Goal: Task Accomplishment & Management: Manage account settings

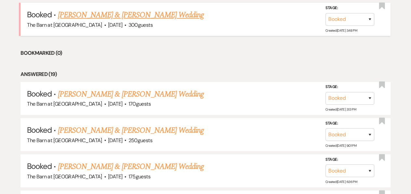
scroll to position [305, 0]
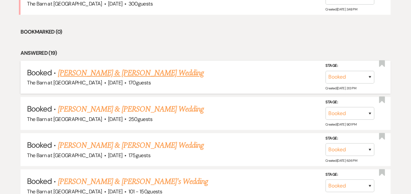
click at [159, 73] on link "[PERSON_NAME] & [PERSON_NAME] Wedding" at bounding box center [131, 73] width 146 height 12
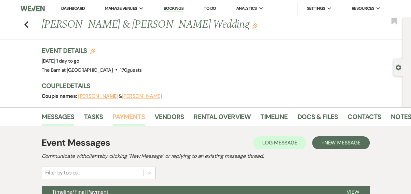
click at [127, 114] on link "Payments" at bounding box center [129, 118] width 32 height 14
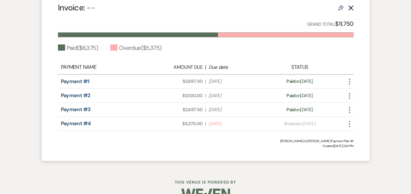
scroll to position [341, 0]
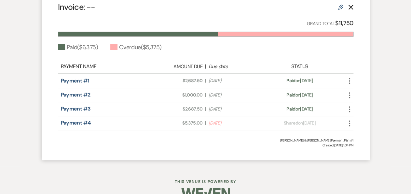
click at [349, 121] on icon "More" at bounding box center [349, 123] width 8 height 8
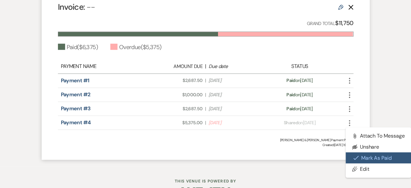
click at [361, 158] on button "Check [PERSON_NAME] [PERSON_NAME] as Paid" at bounding box center [378, 157] width 66 height 11
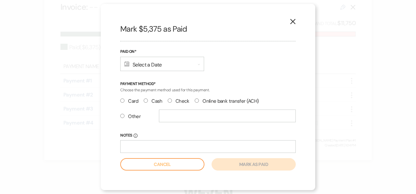
click at [143, 60] on div "Calendar Select a Date Expand" at bounding box center [162, 64] width 84 height 14
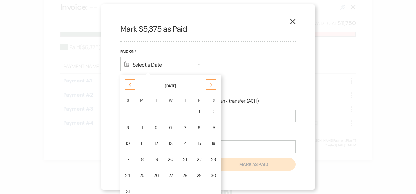
click at [128, 85] on icon "Previous" at bounding box center [129, 85] width 3 height 4
click at [140, 158] on div "21" at bounding box center [142, 159] width 5 height 7
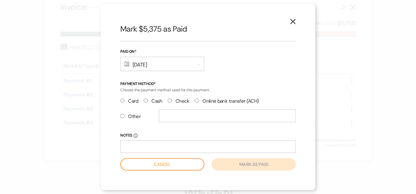
click at [170, 100] on input "Check" at bounding box center [170, 100] width 4 height 4
radio input "true"
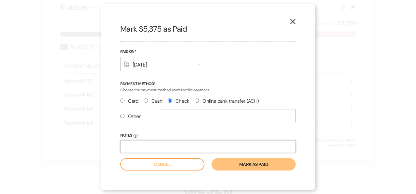
click at [161, 144] on input "Notes Info" at bounding box center [208, 146] width 176 height 13
type input "check #8680"
click at [249, 165] on button "Mark as paid" at bounding box center [254, 164] width 84 height 12
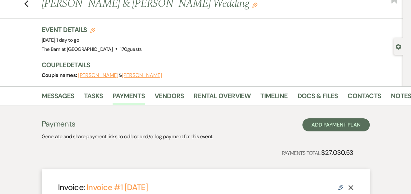
scroll to position [0, 0]
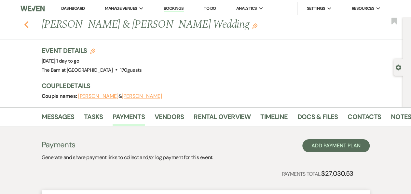
click at [28, 26] on icon "Previous" at bounding box center [26, 25] width 5 height 8
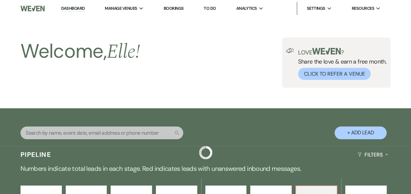
scroll to position [305, 0]
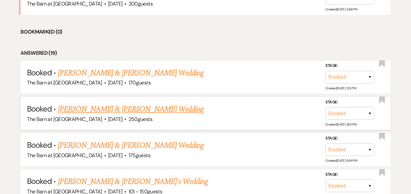
click at [140, 106] on link "[PERSON_NAME] & [PERSON_NAME] Wedding" at bounding box center [131, 109] width 146 height 12
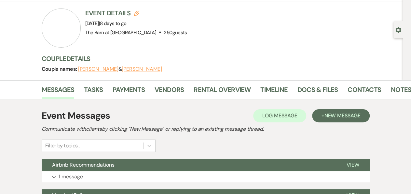
scroll to position [37, 0]
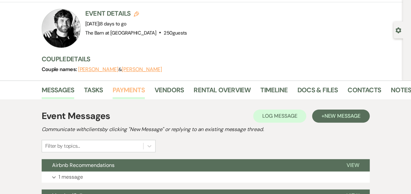
click at [125, 90] on link "Payments" at bounding box center [129, 92] width 32 height 14
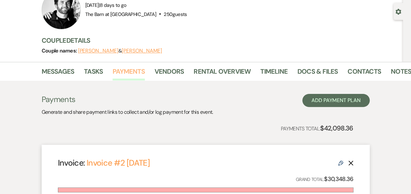
scroll to position [38, 0]
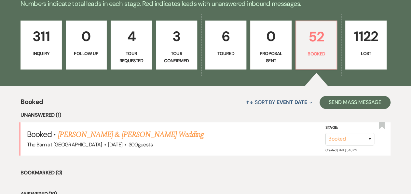
scroll to position [140, 0]
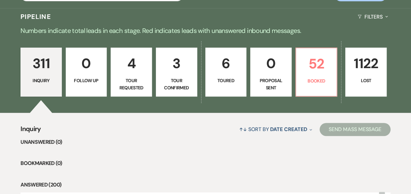
scroll to position [137, 0]
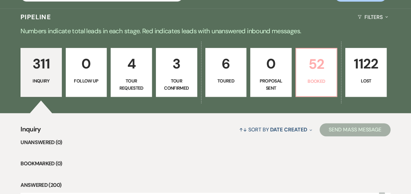
click at [319, 82] on p "Booked" at bounding box center [316, 80] width 33 height 7
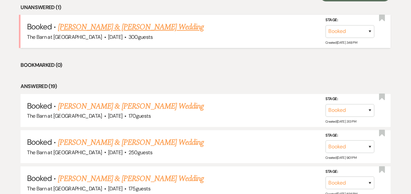
scroll to position [272, 0]
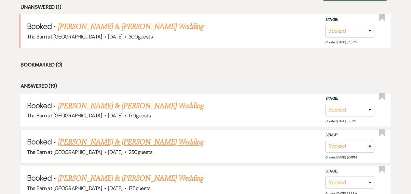
click at [137, 141] on link "[PERSON_NAME] & [PERSON_NAME] Wedding" at bounding box center [131, 142] width 146 height 12
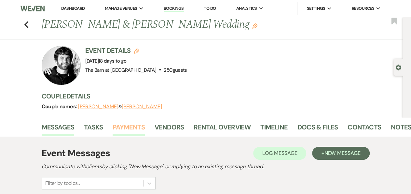
click at [127, 126] on link "Payments" at bounding box center [129, 129] width 32 height 14
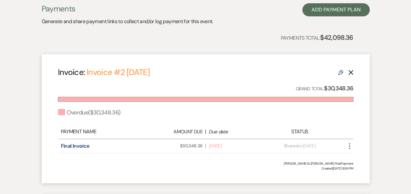
scroll to position [148, 0]
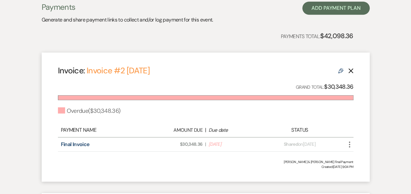
click at [349, 143] on icon "More" at bounding box center [349, 144] width 8 height 8
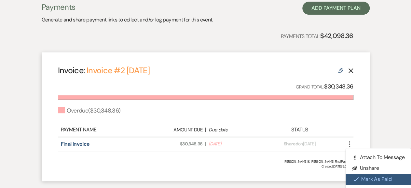
click at [365, 179] on button "Check [PERSON_NAME] [PERSON_NAME] as Paid" at bounding box center [378, 179] width 66 height 11
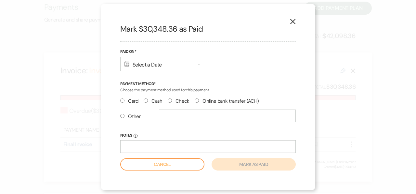
click at [166, 63] on div "Calendar Select a Date Expand" at bounding box center [162, 64] width 84 height 14
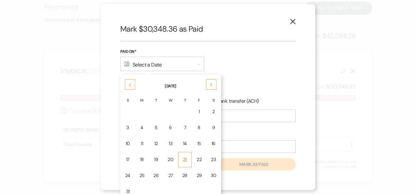
click at [183, 156] on div "21" at bounding box center [184, 159] width 5 height 7
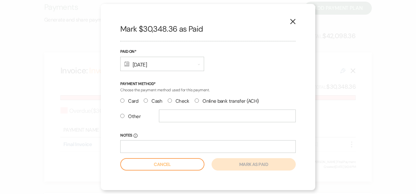
click at [168, 102] on input "Check" at bounding box center [170, 100] width 4 height 4
radio input "true"
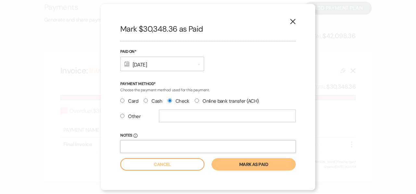
click at [157, 149] on input "Notes Info" at bounding box center [208, 146] width 176 height 13
type input "check #0140"
click at [248, 166] on button "Mark as paid" at bounding box center [254, 164] width 84 height 12
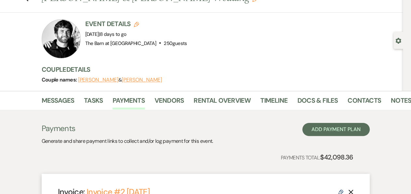
scroll to position [26, 0]
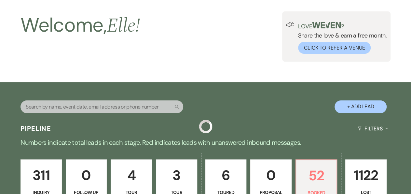
scroll to position [272, 0]
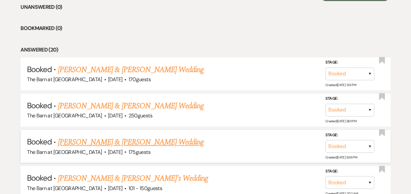
click at [140, 140] on link "[PERSON_NAME] & [PERSON_NAME] Wedding" at bounding box center [131, 142] width 146 height 12
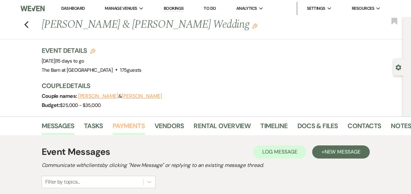
click at [128, 123] on link "Payments" at bounding box center [129, 127] width 32 height 14
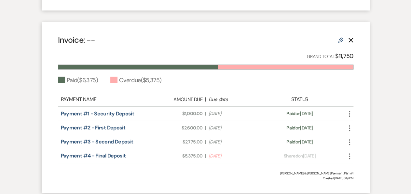
scroll to position [364, 0]
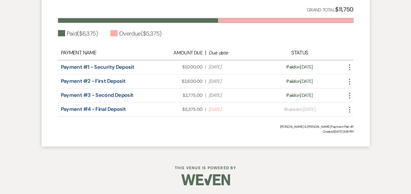
click at [349, 108] on use "button" at bounding box center [349, 109] width 1 height 6
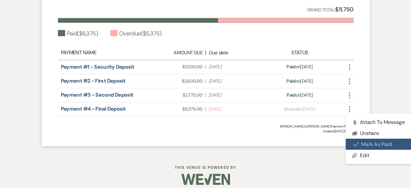
click at [363, 144] on button "Check [PERSON_NAME] [PERSON_NAME] as Paid" at bounding box center [378, 144] width 66 height 11
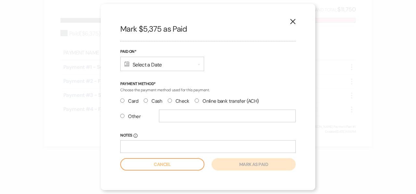
click at [157, 63] on div "Calendar Select a Date Expand" at bounding box center [162, 64] width 84 height 14
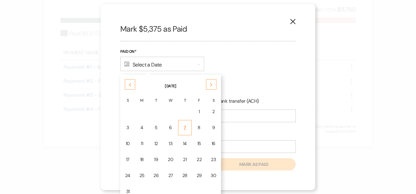
click at [182, 127] on div "7" at bounding box center [184, 127] width 5 height 7
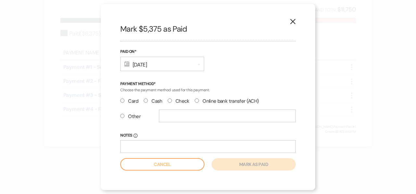
click at [169, 100] on input "Check" at bounding box center [170, 100] width 4 height 4
radio input "true"
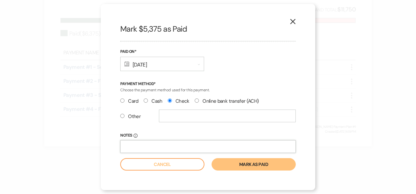
click at [157, 149] on input "Notes Info" at bounding box center [208, 146] width 176 height 13
type input "check #639"
click at [248, 166] on button "Mark as paid" at bounding box center [254, 164] width 84 height 12
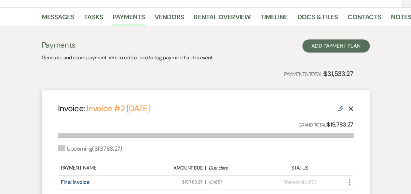
scroll to position [95, 0]
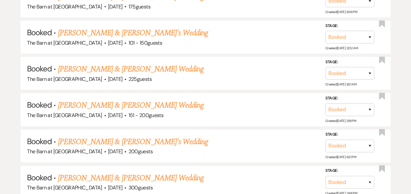
scroll to position [452, 0]
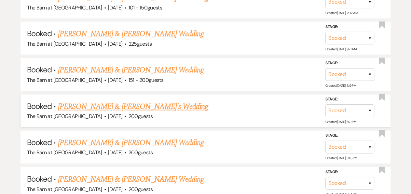
click at [109, 105] on link "[PERSON_NAME] & [PERSON_NAME]'s Wedding" at bounding box center [133, 107] width 150 height 12
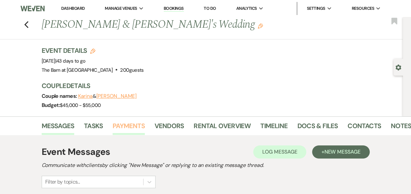
click at [132, 126] on link "Payments" at bounding box center [129, 127] width 32 height 14
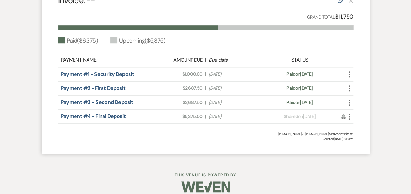
scroll to position [223, 0]
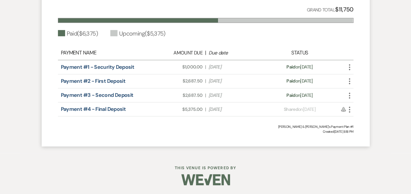
click at [349, 109] on use "button" at bounding box center [349, 109] width 1 height 6
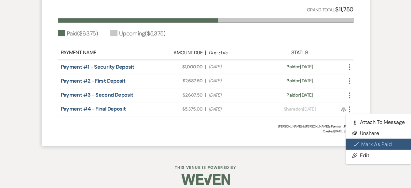
click at [354, 141] on icon "Check Mark" at bounding box center [355, 143] width 5 height 5
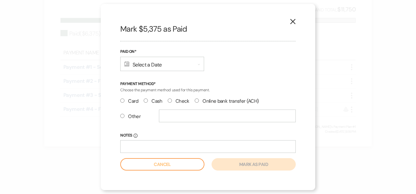
click at [165, 63] on div "Calendar Select a Date Expand" at bounding box center [162, 64] width 84 height 14
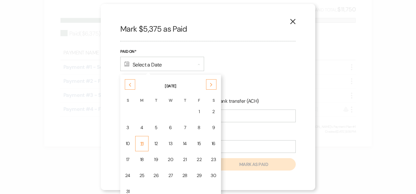
click at [140, 142] on div "11" at bounding box center [142, 143] width 5 height 7
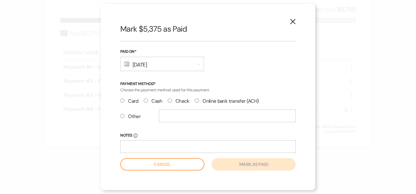
click at [170, 100] on input "Check" at bounding box center [170, 100] width 4 height 4
radio input "true"
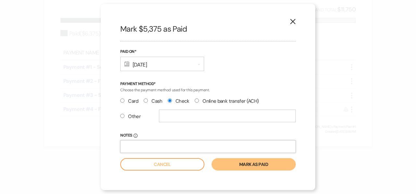
click at [160, 146] on input "Notes Info" at bounding box center [208, 146] width 176 height 13
type input "check #123"
click at [244, 163] on button "Mark as paid" at bounding box center [254, 164] width 84 height 12
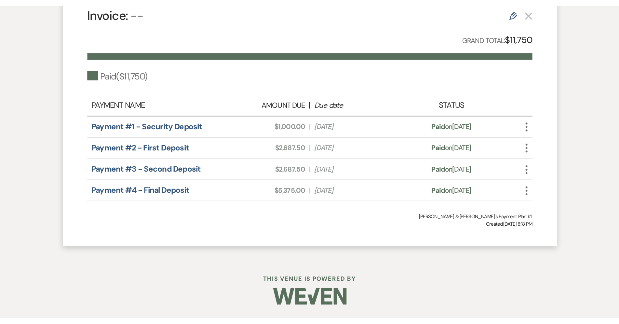
scroll to position [99, 0]
